Goal: Information Seeking & Learning: Understand process/instructions

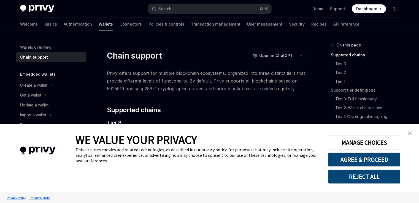
type textarea "*"
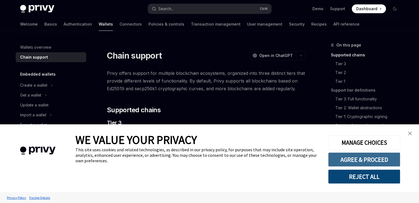
click at [337, 153] on button "AGREE & PROCEED" at bounding box center [364, 160] width 72 height 14
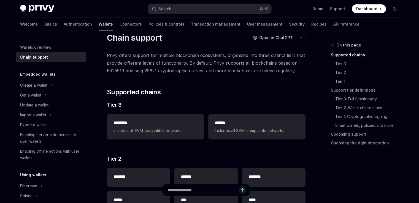
scroll to position [28, 0]
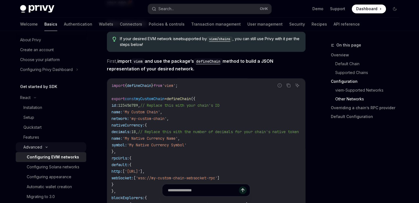
scroll to position [55, 0]
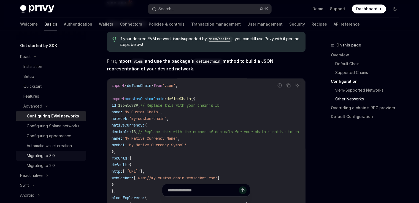
click at [71, 159] on div "Migrating to 3.0" at bounding box center [55, 156] width 56 height 7
type textarea "*"
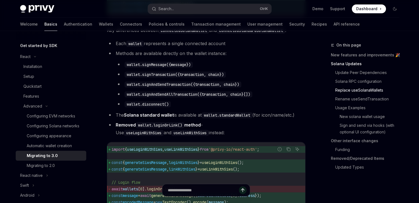
scroll to position [606, 0]
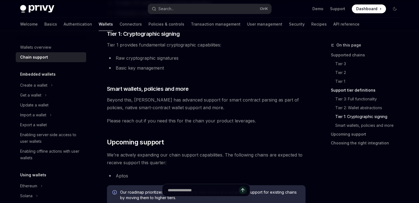
scroll to position [434, 0]
